Goal: Information Seeking & Learning: Learn about a topic

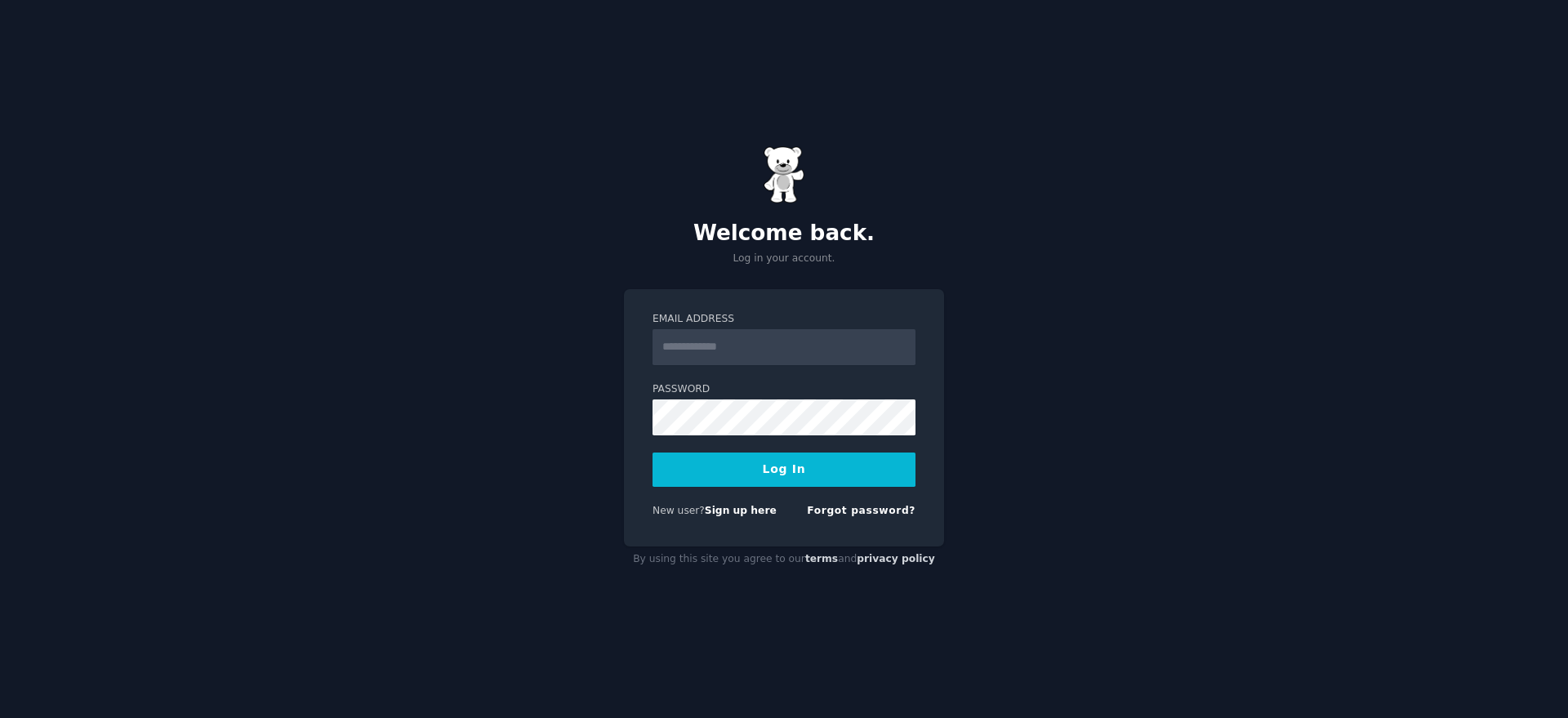
click at [766, 357] on input "Email Address" at bounding box center [784, 346] width 263 height 36
type input "**********"
click at [790, 474] on button "Log In" at bounding box center [784, 470] width 263 height 35
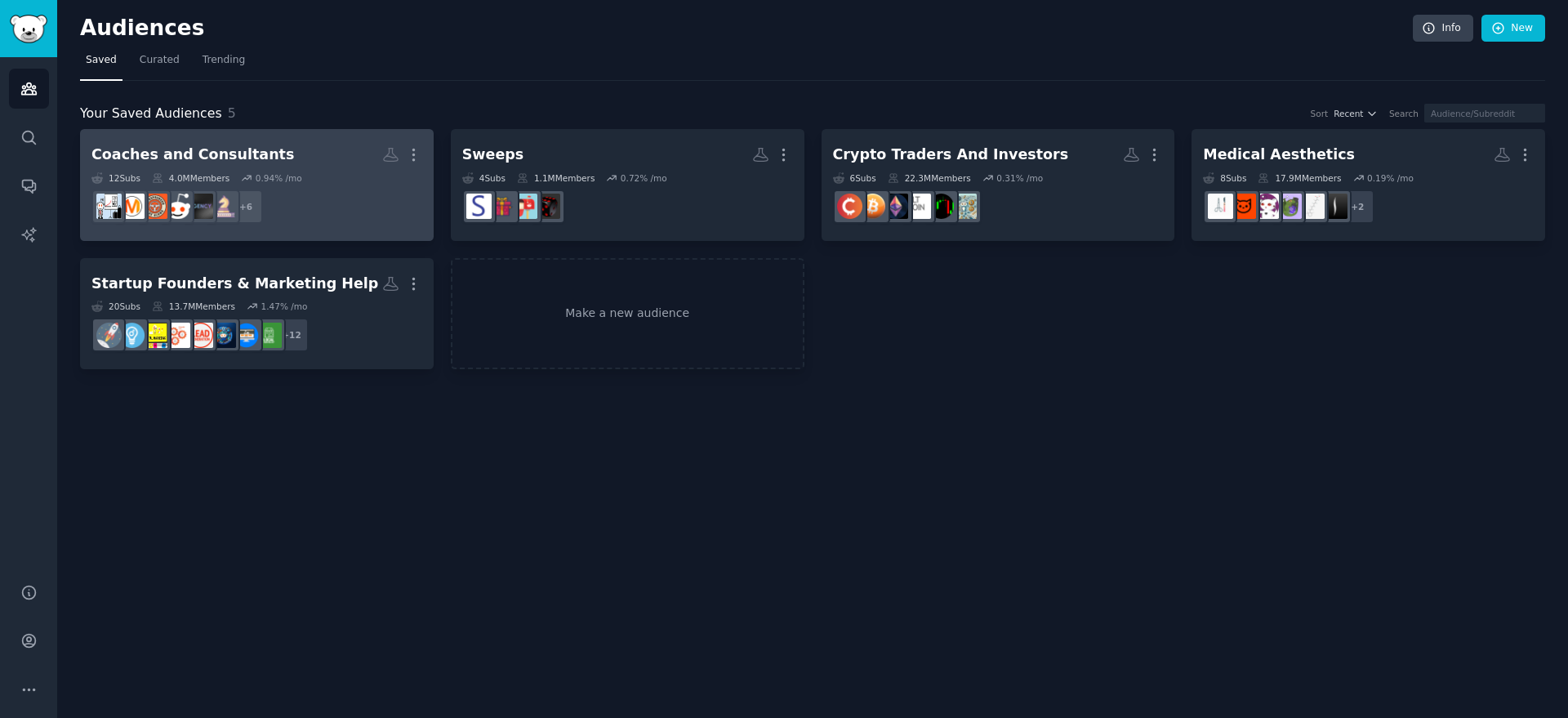
click at [333, 166] on h2 "Coaches and Consultants Custom Audience More" at bounding box center [257, 155] width 331 height 29
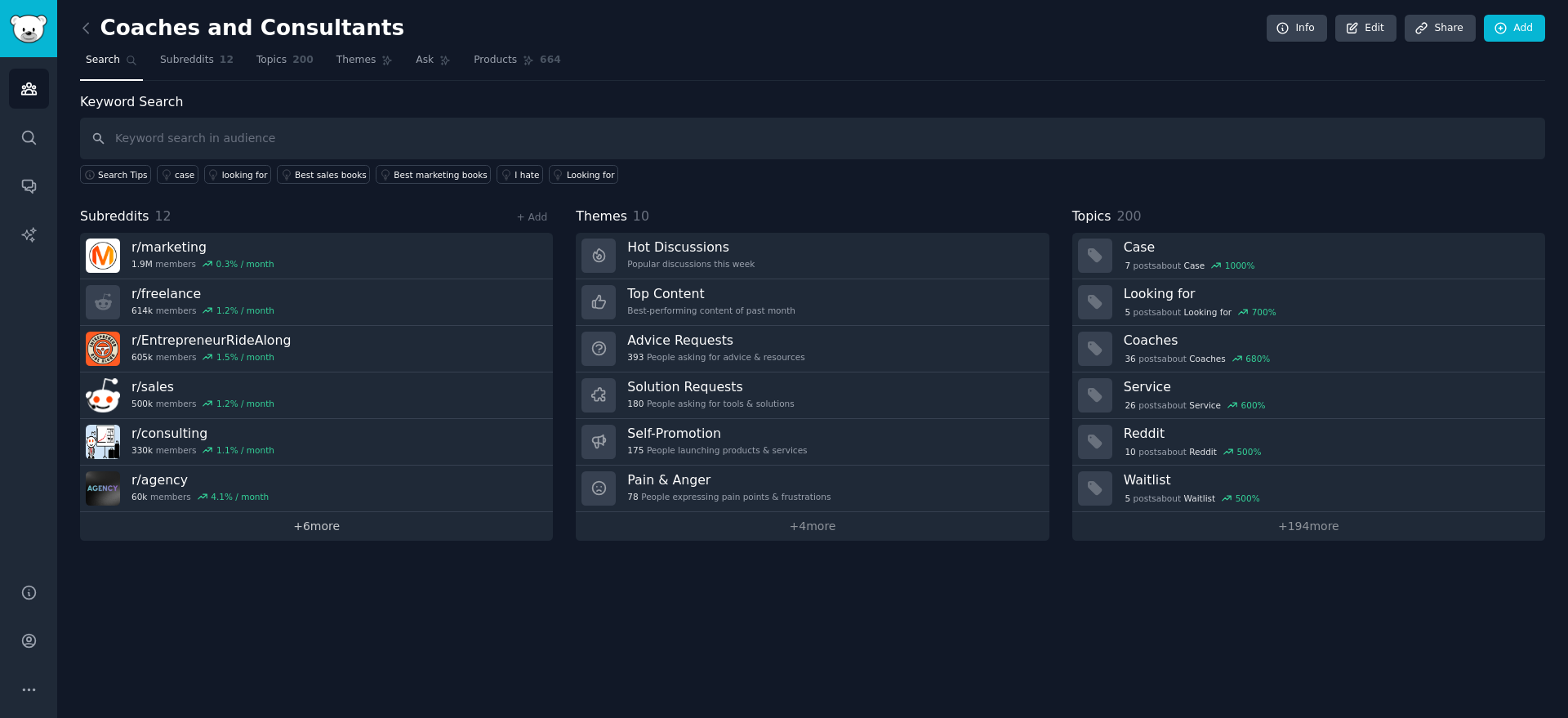
click at [337, 528] on link "+ 6 more" at bounding box center [316, 526] width 473 height 29
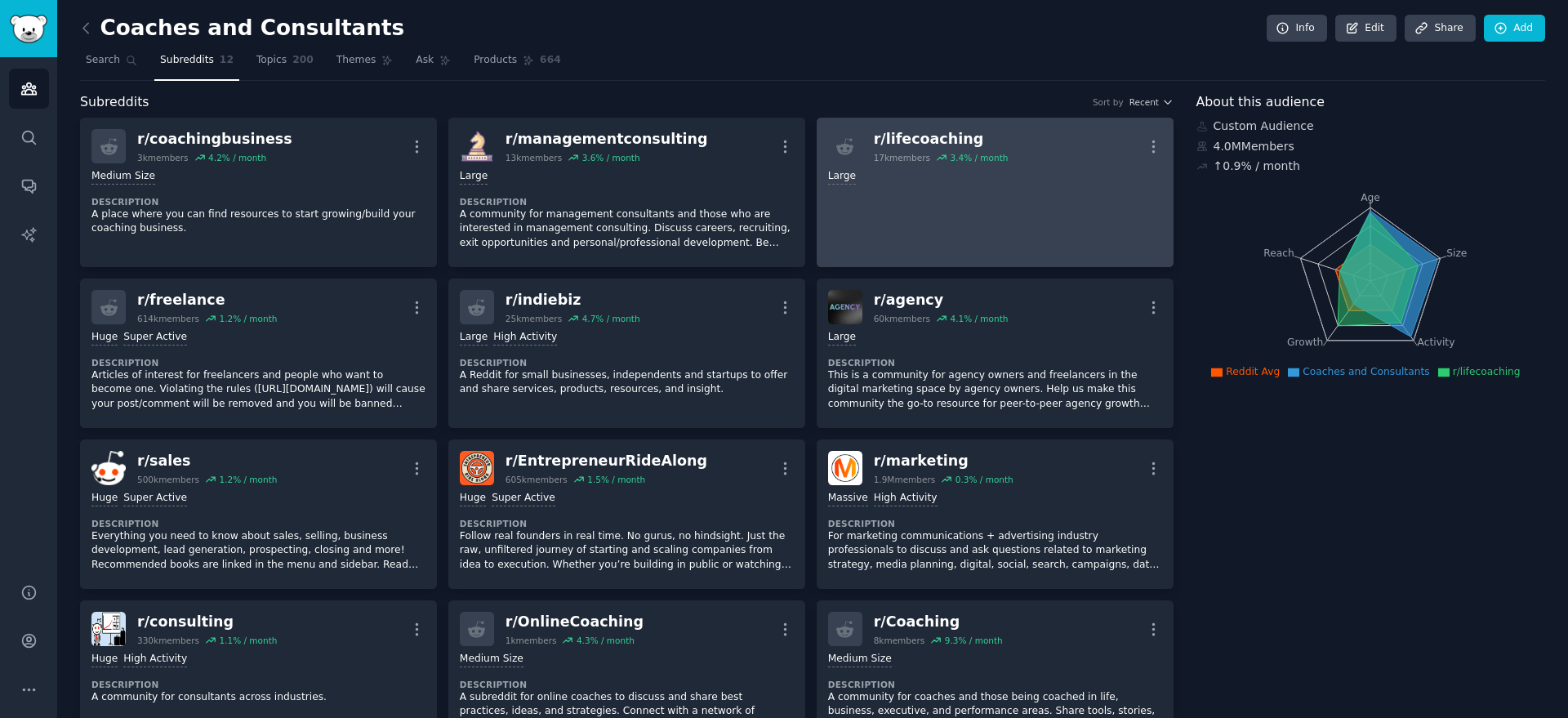
click at [937, 136] on div "r/ lifecoaching" at bounding box center [942, 139] width 135 height 20
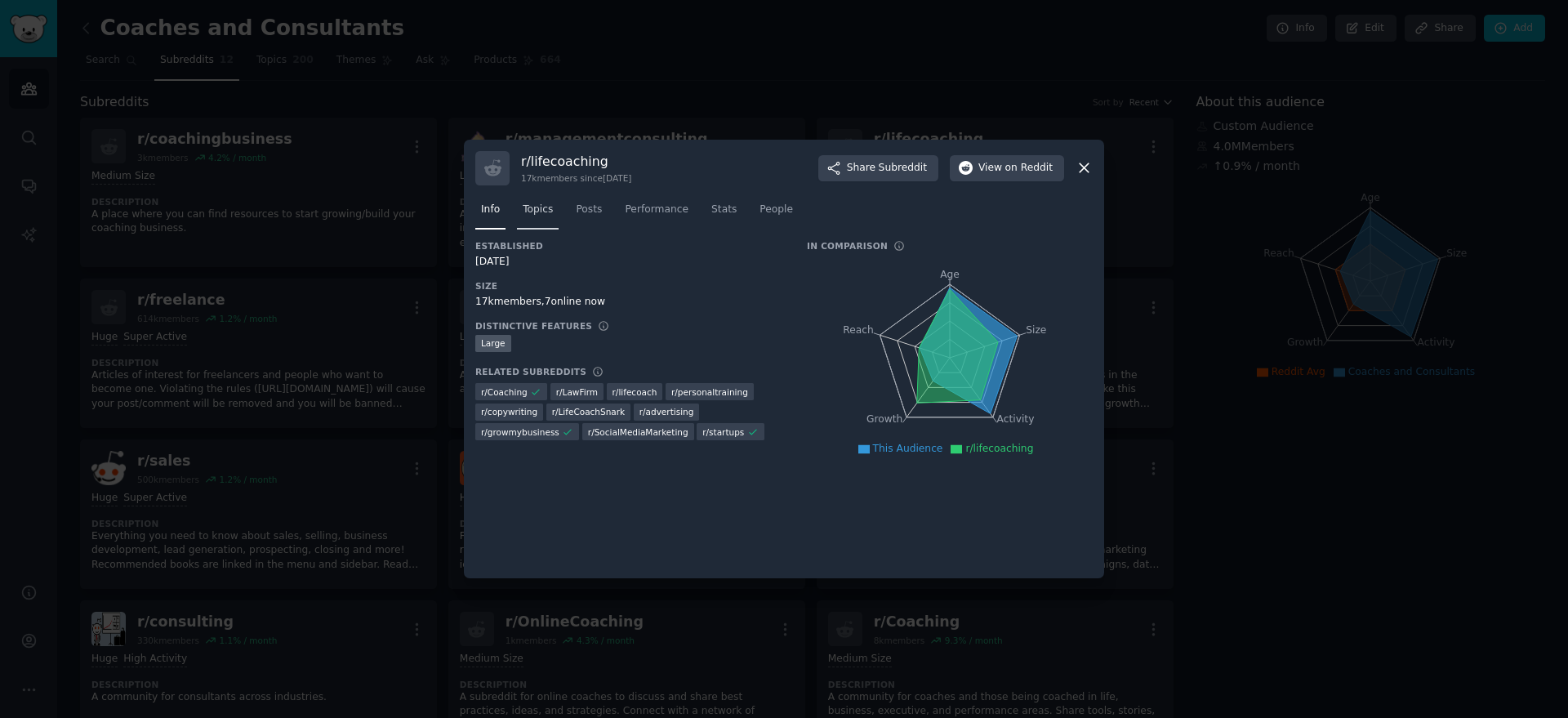
click at [534, 210] on span "Topics" at bounding box center [537, 210] width 30 height 14
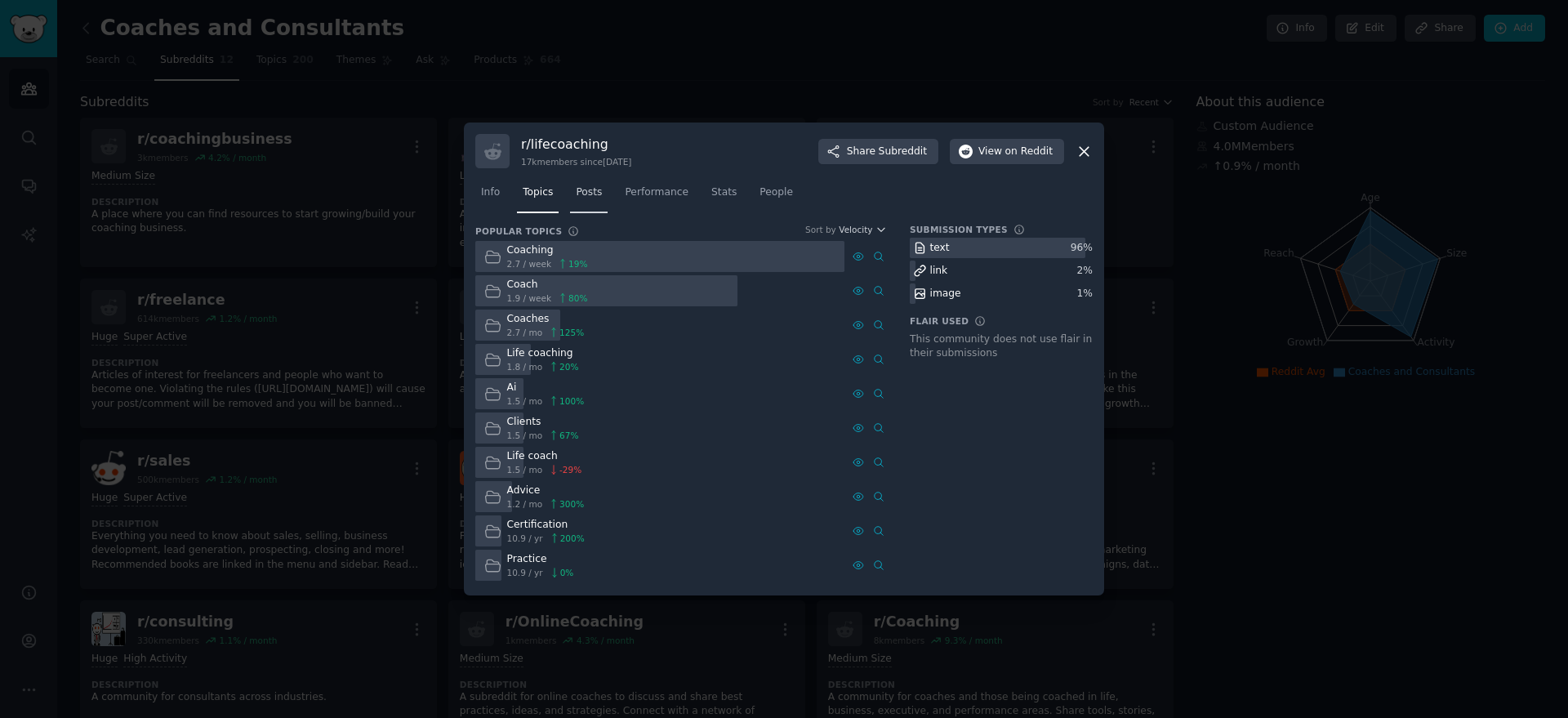
click at [595, 194] on span "Posts" at bounding box center [589, 192] width 26 height 14
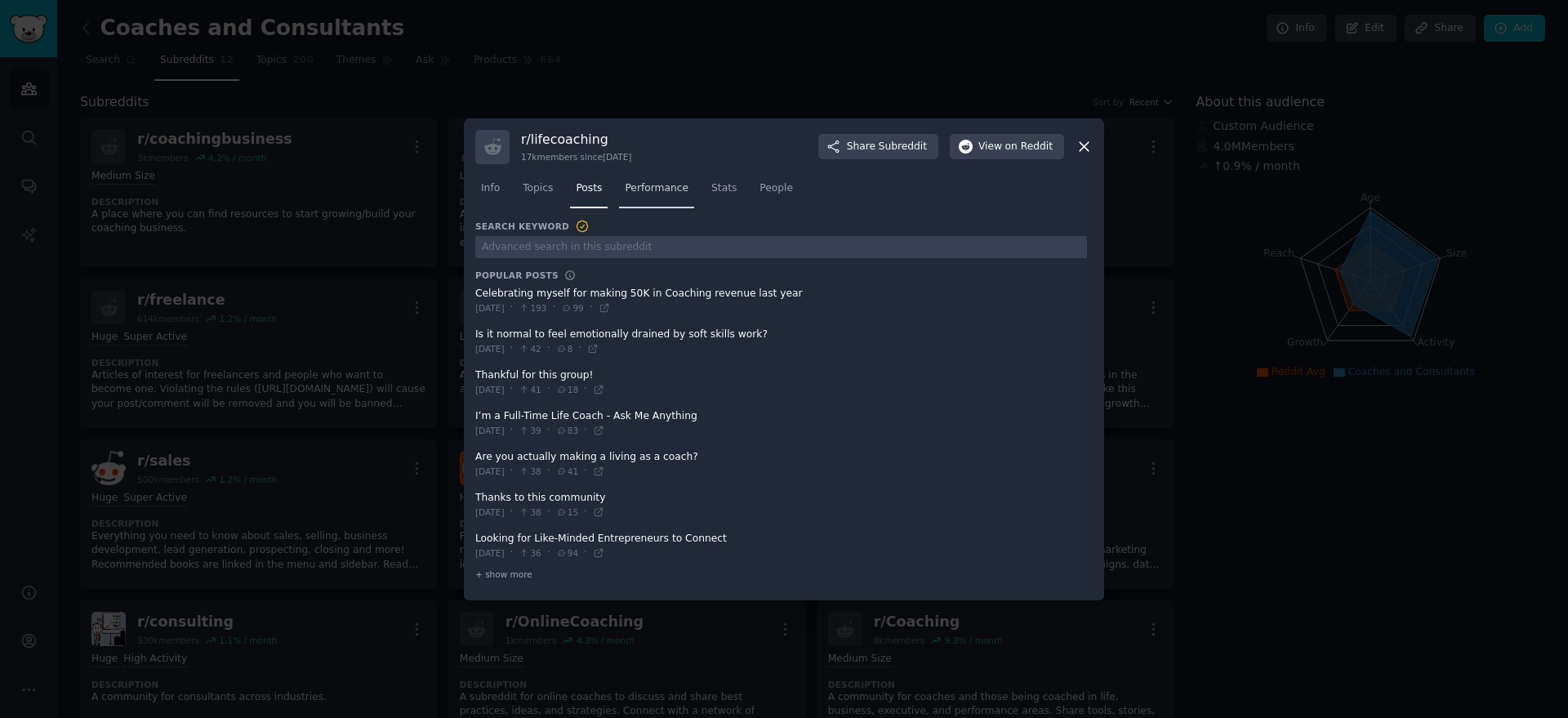
click at [647, 190] on span "Performance" at bounding box center [657, 189] width 63 height 14
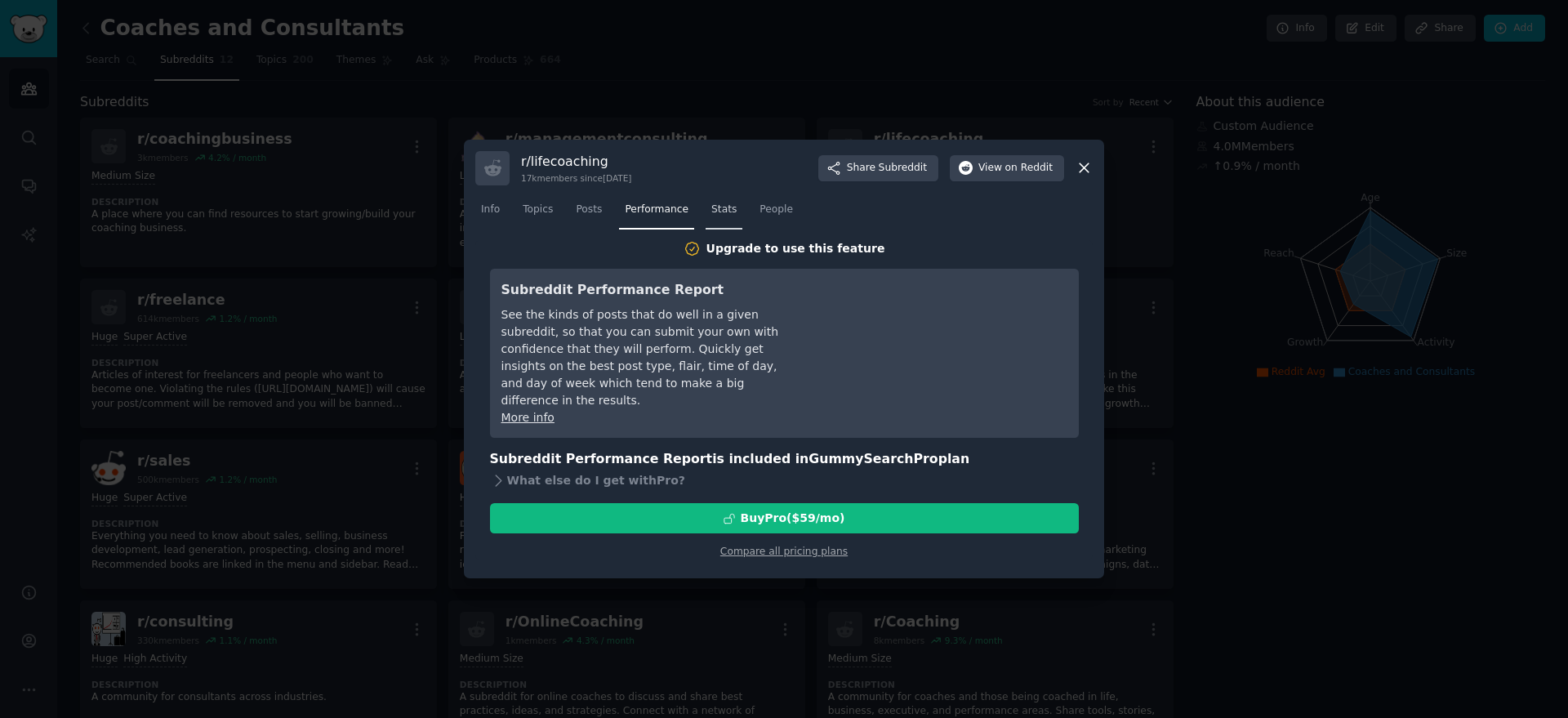
click at [712, 208] on span "Stats" at bounding box center [724, 210] width 25 height 14
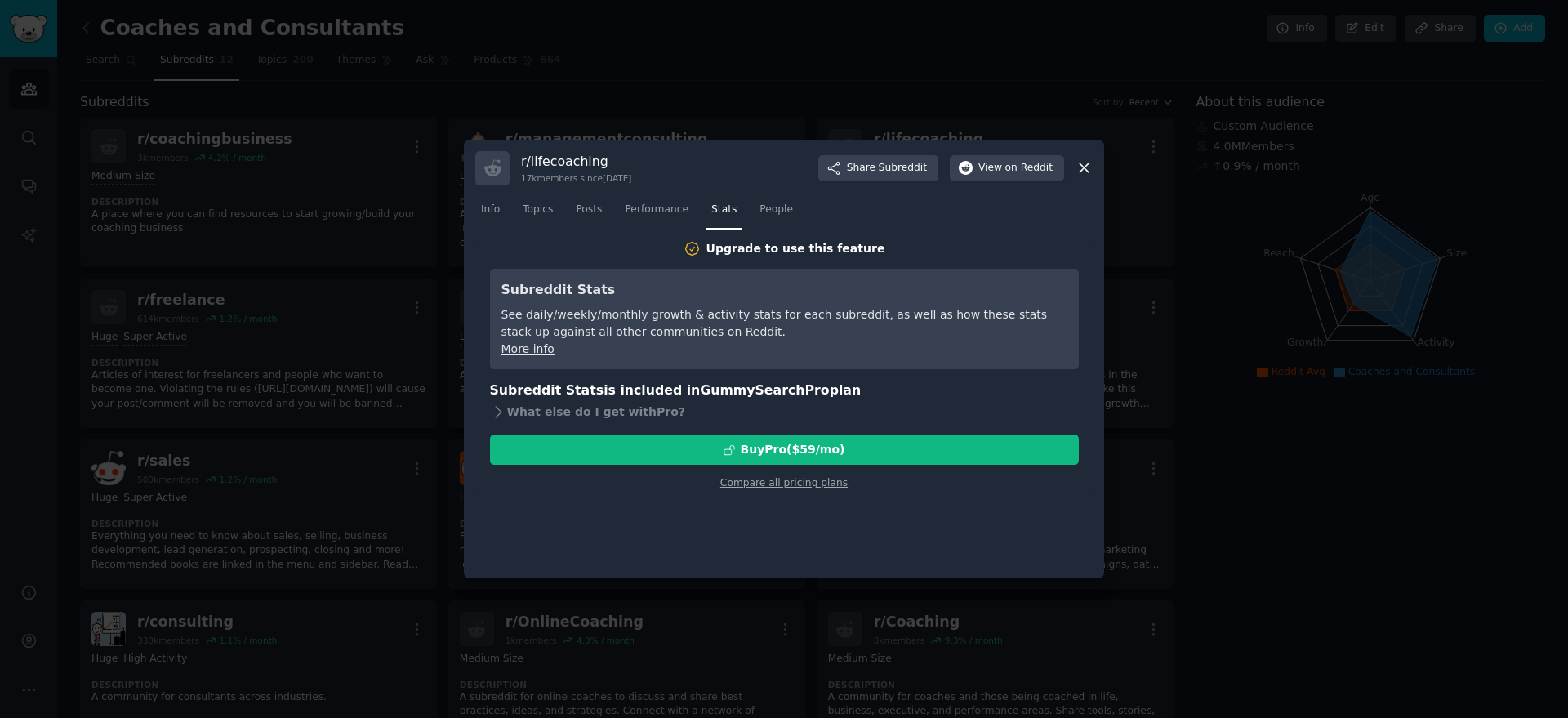
click at [544, 353] on link "More info" at bounding box center [527, 349] width 53 height 13
click at [763, 210] on span "People" at bounding box center [776, 210] width 34 height 14
click at [1086, 166] on icon at bounding box center [1084, 168] width 9 height 9
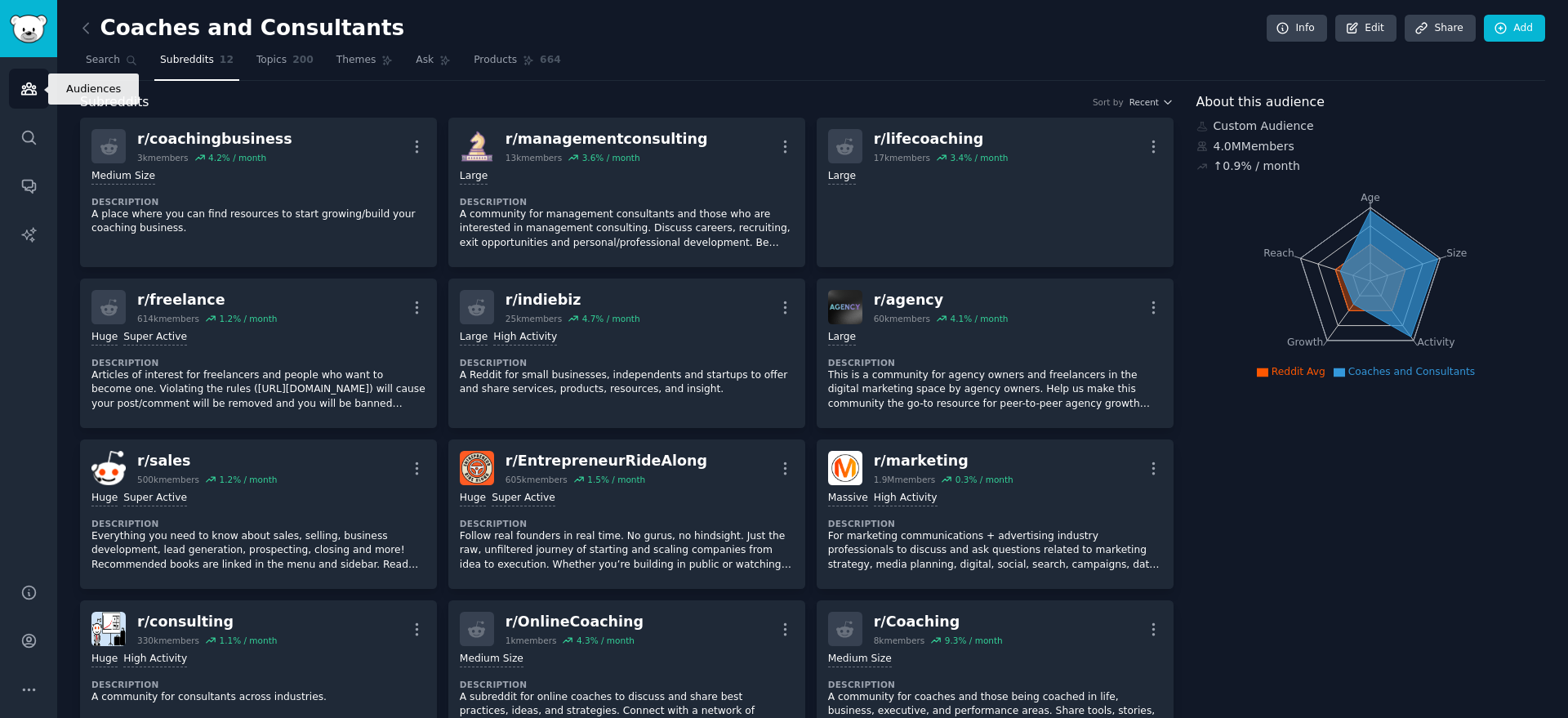
click at [32, 82] on icon "Sidebar" at bounding box center [29, 89] width 17 height 17
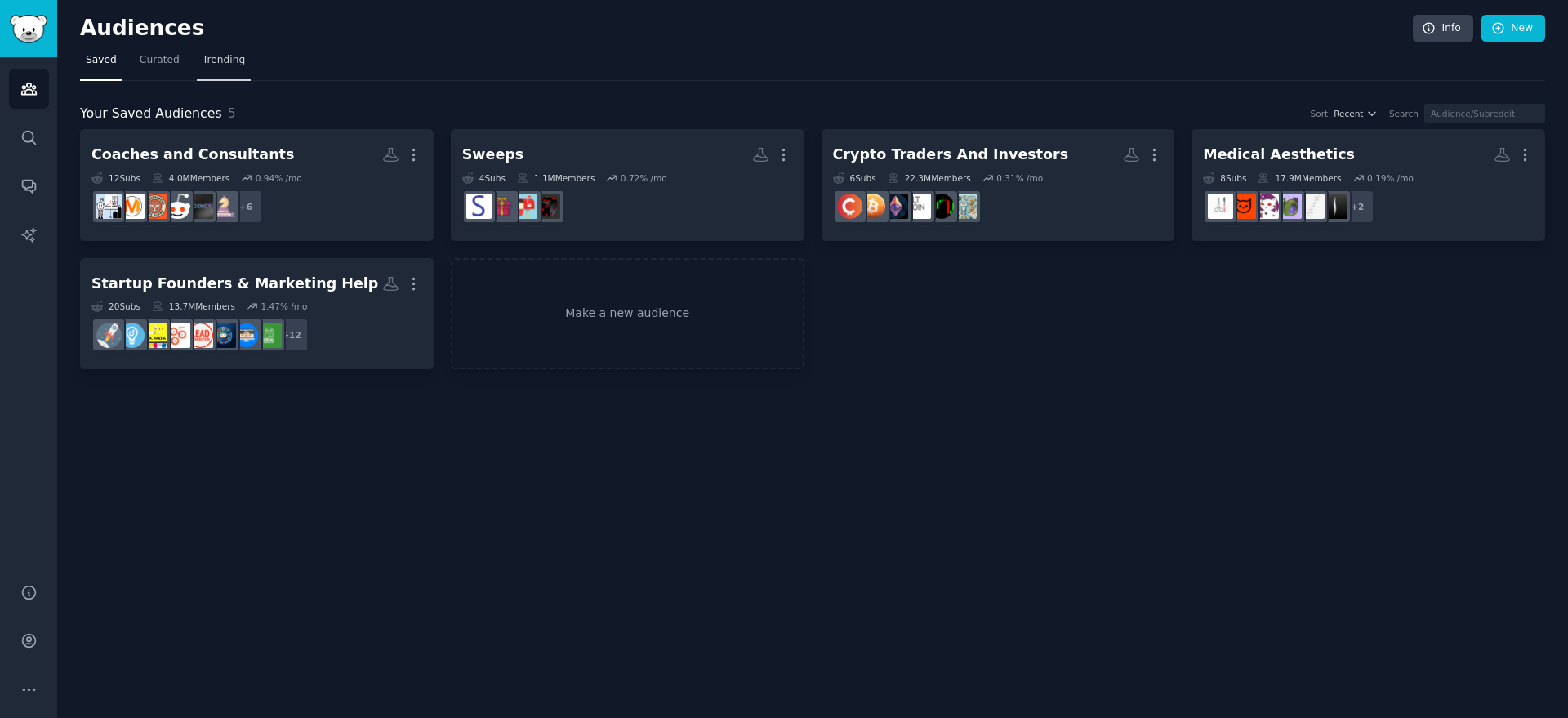
click at [211, 57] on span "Trending" at bounding box center [224, 60] width 42 height 14
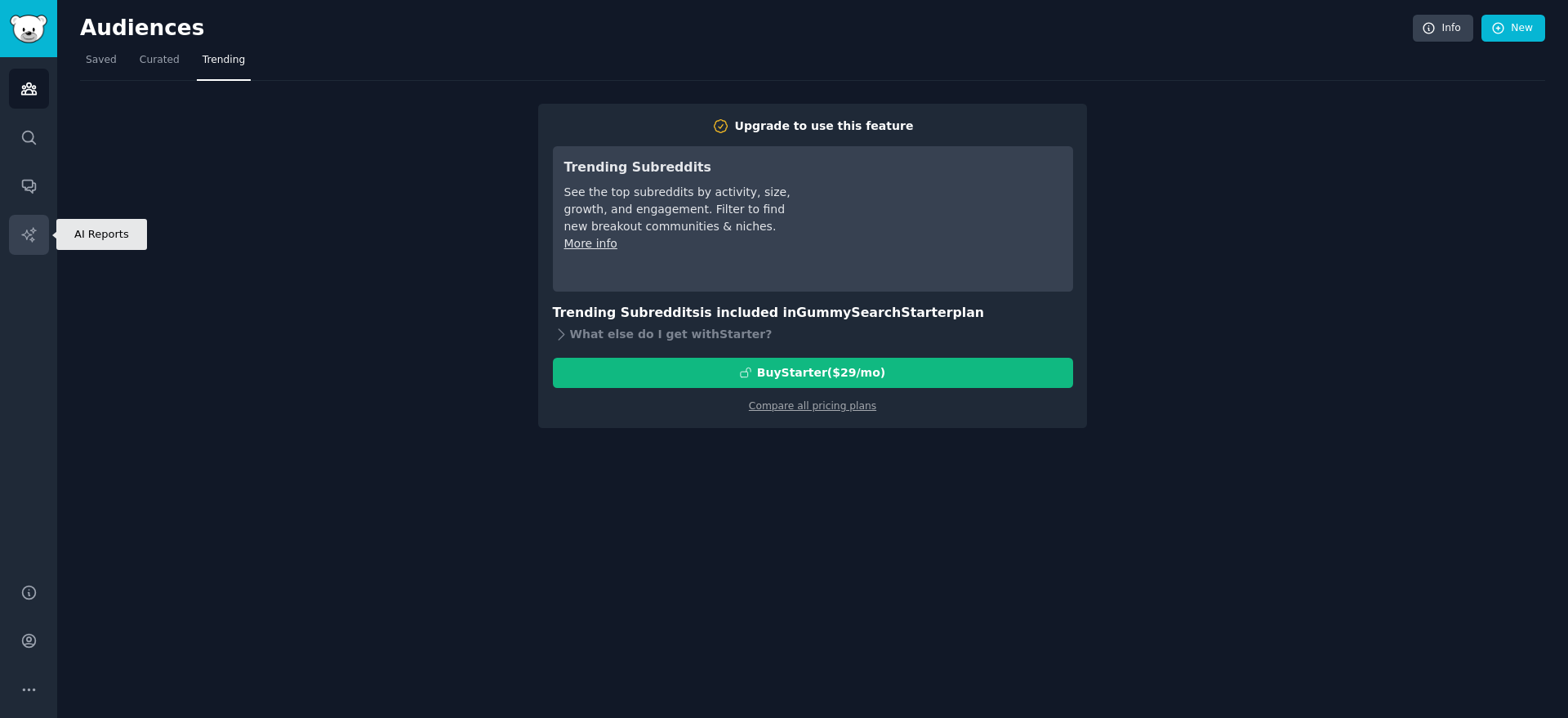
click at [29, 231] on icon "Sidebar" at bounding box center [29, 235] width 17 height 17
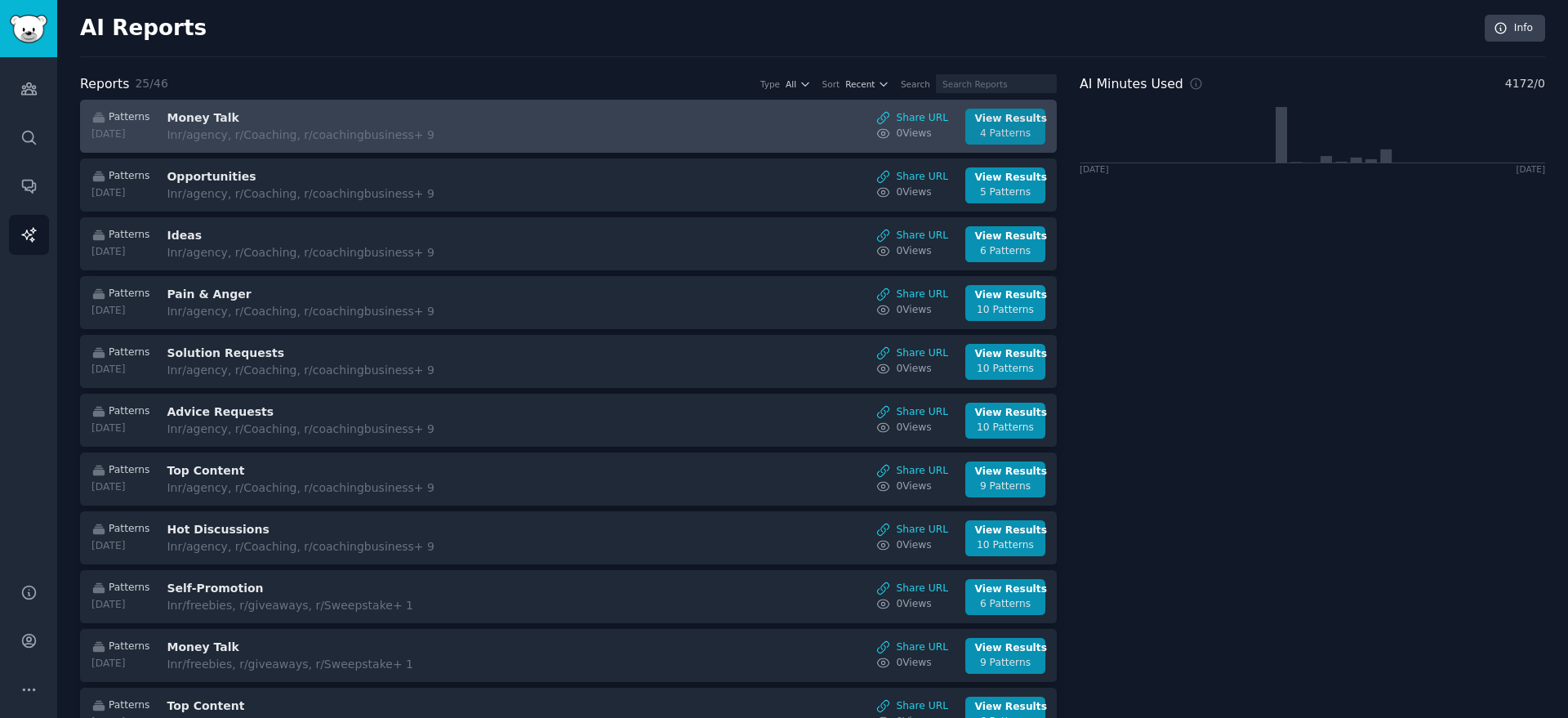
click at [999, 139] on div "4 Patterns" at bounding box center [1006, 134] width 62 height 14
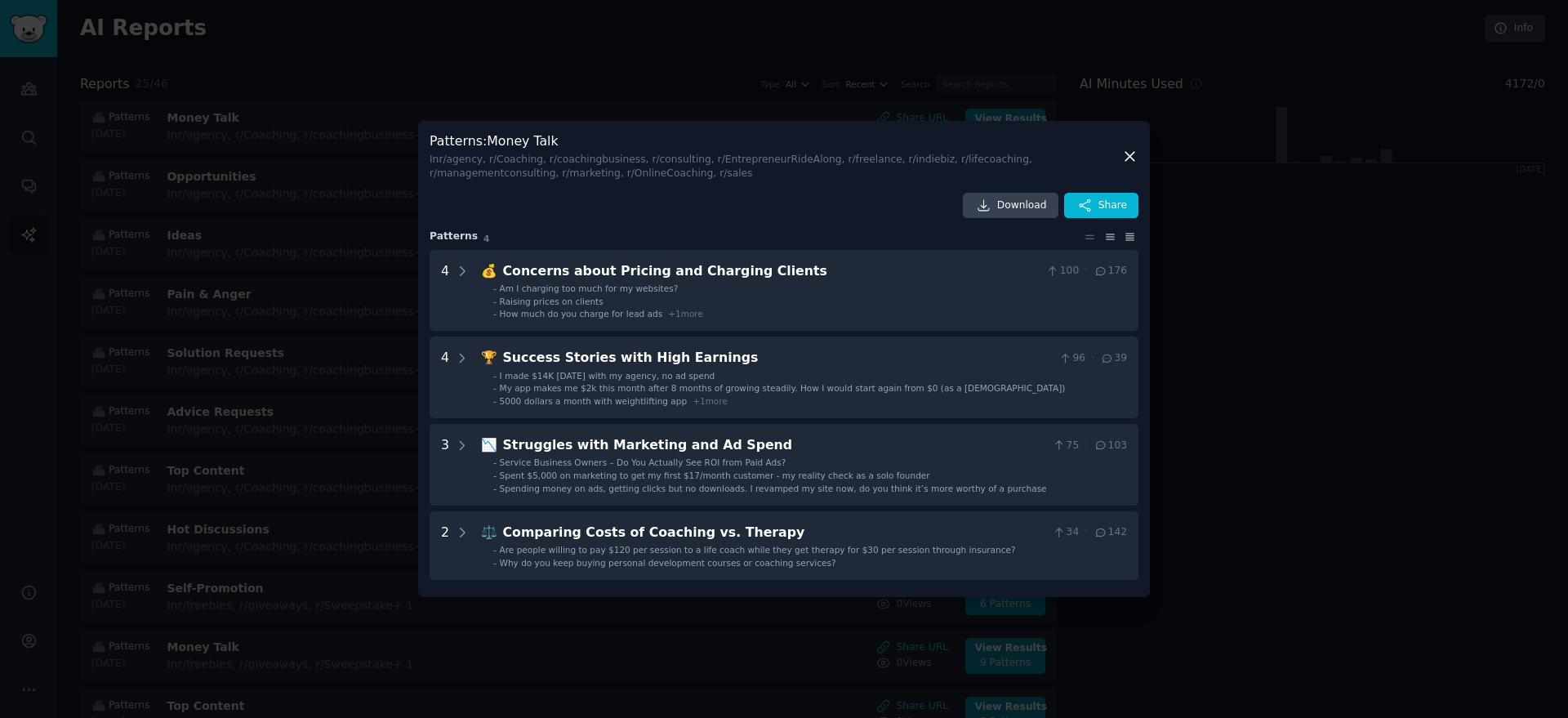
click at [1135, 232] on icon at bounding box center [1130, 237] width 17 height 12
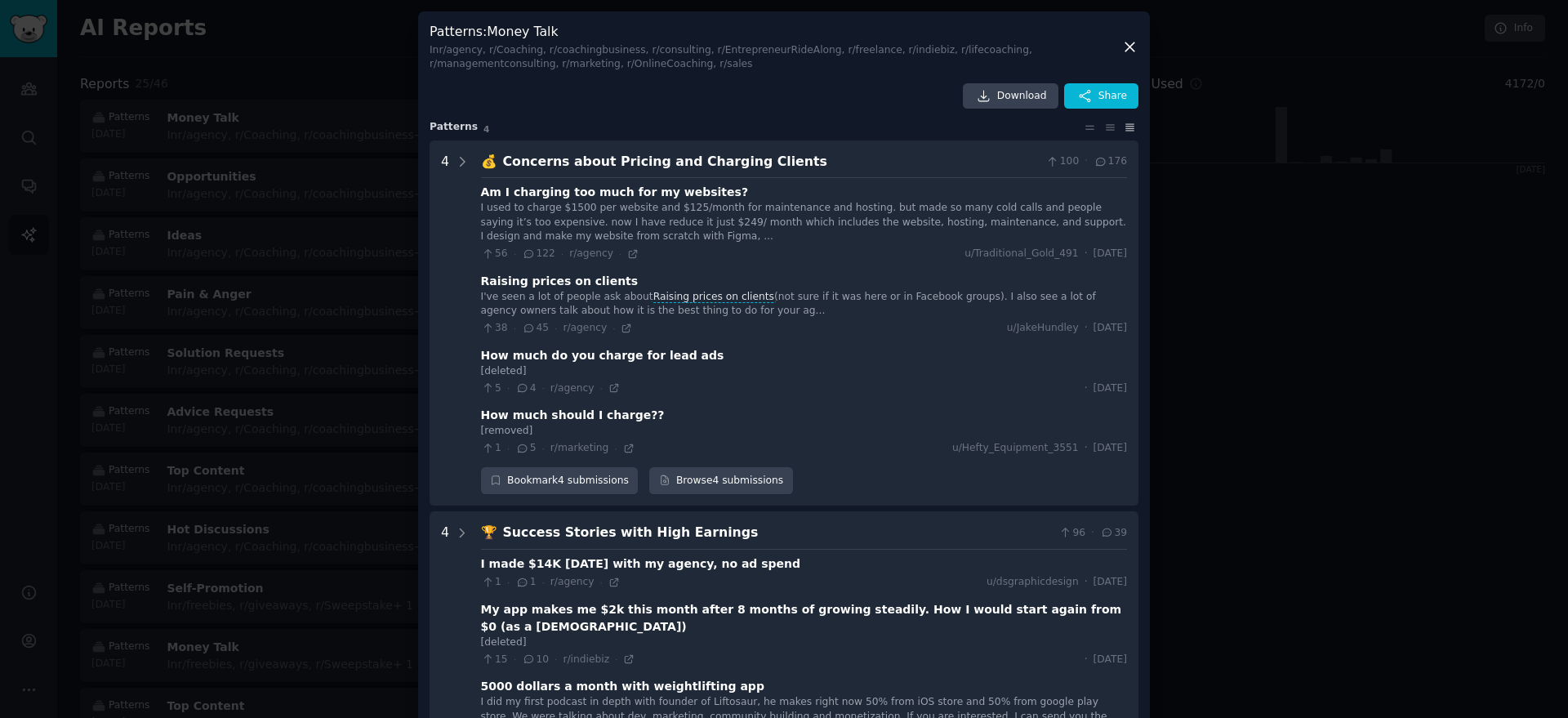
click at [1130, 43] on icon at bounding box center [1129, 47] width 9 height 9
